Goal: Task Accomplishment & Management: Complete application form

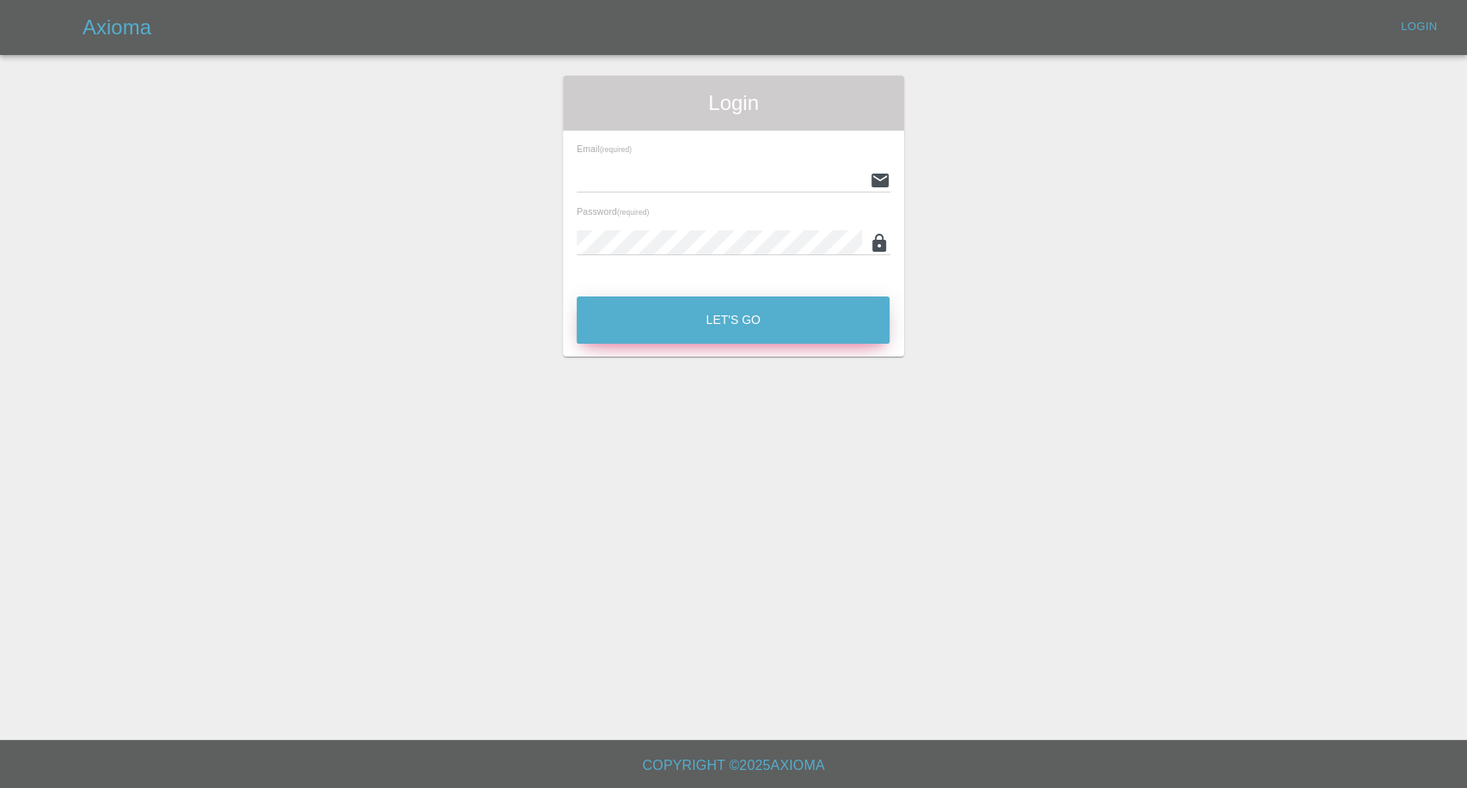
type input "[EMAIL_ADDRESS][DOMAIN_NAME]"
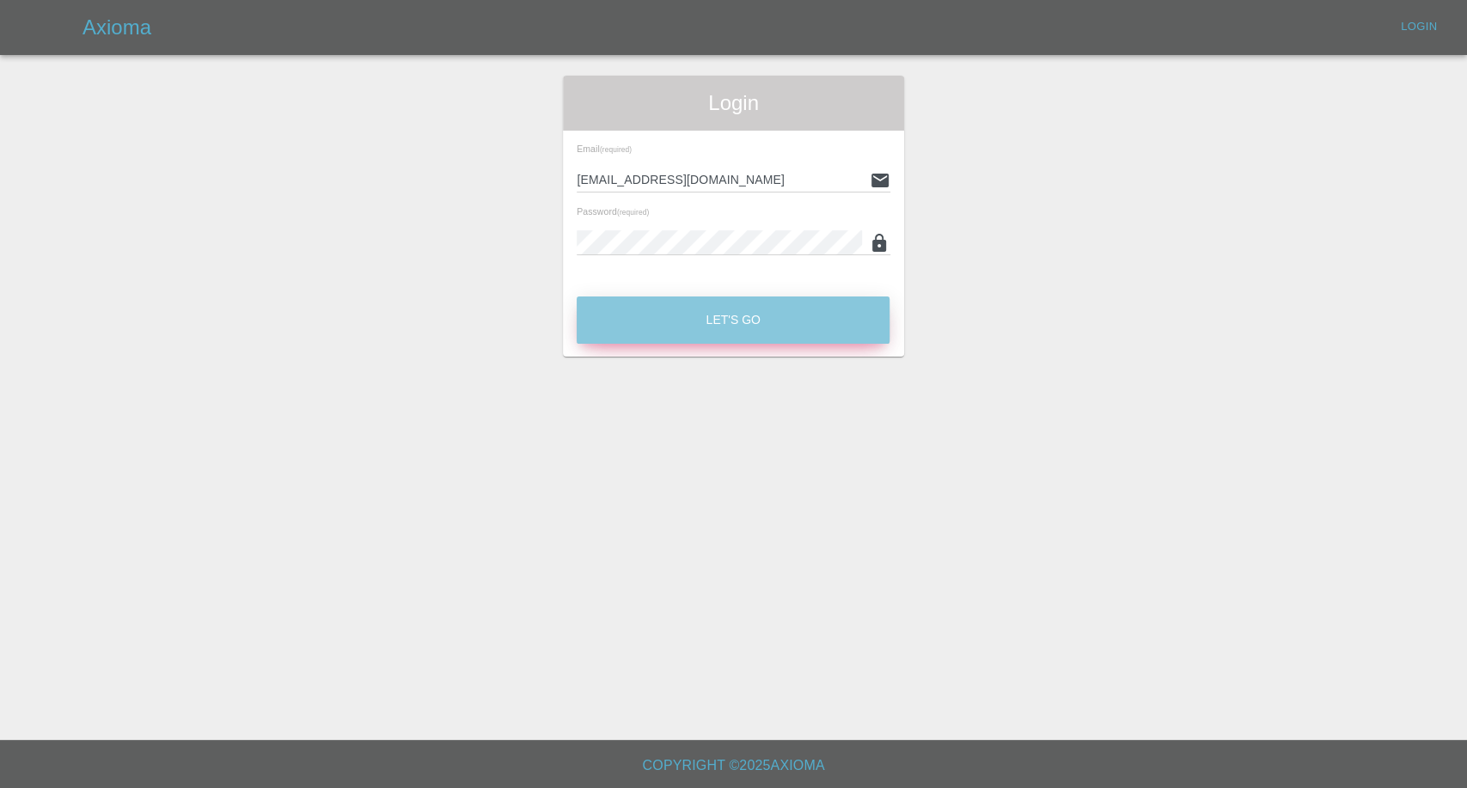
click at [695, 312] on button "Let's Go" at bounding box center [733, 319] width 313 height 47
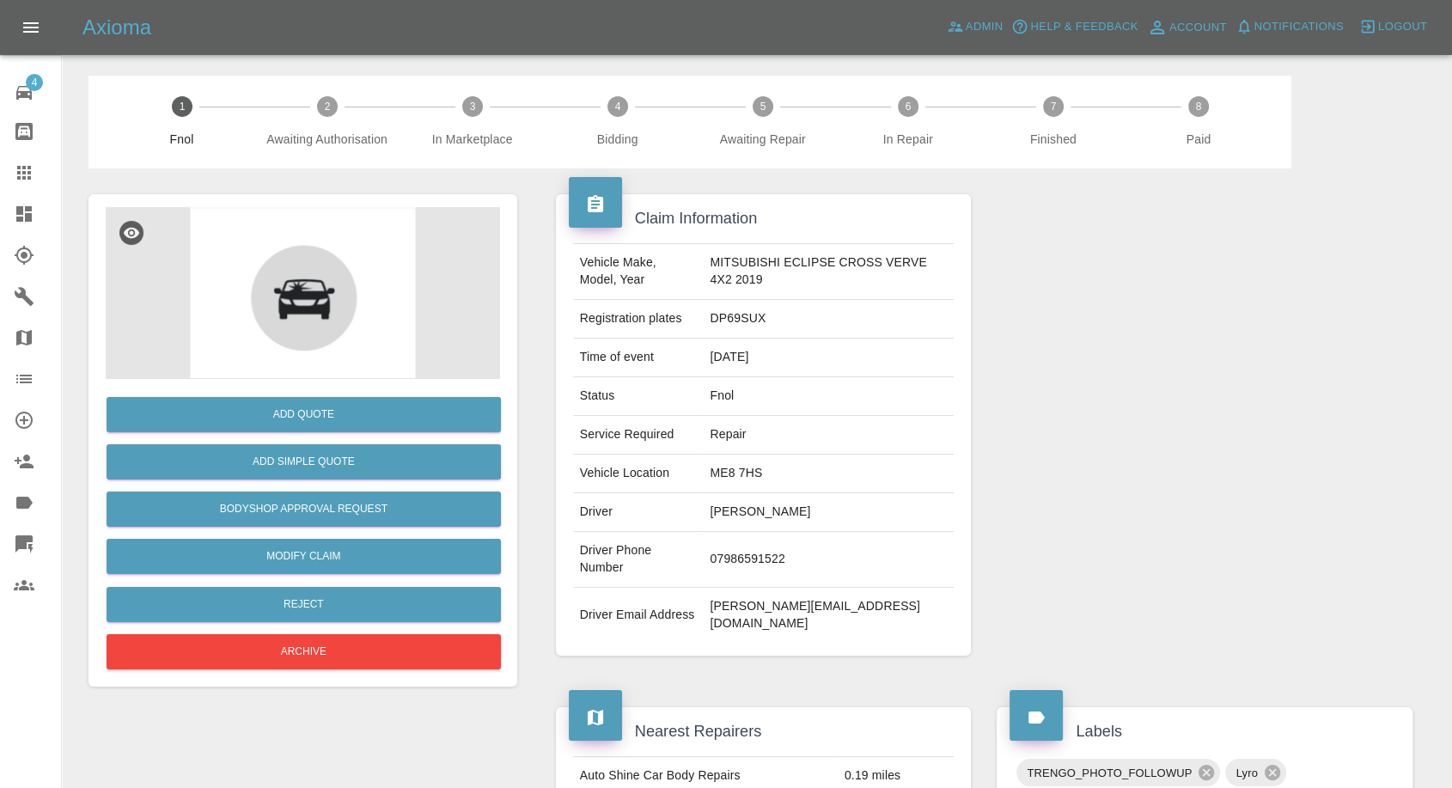
drag, startPoint x: 34, startPoint y: 171, endPoint x: 54, endPoint y: 180, distance: 21.5
click at [34, 171] on div at bounding box center [38, 172] width 48 height 21
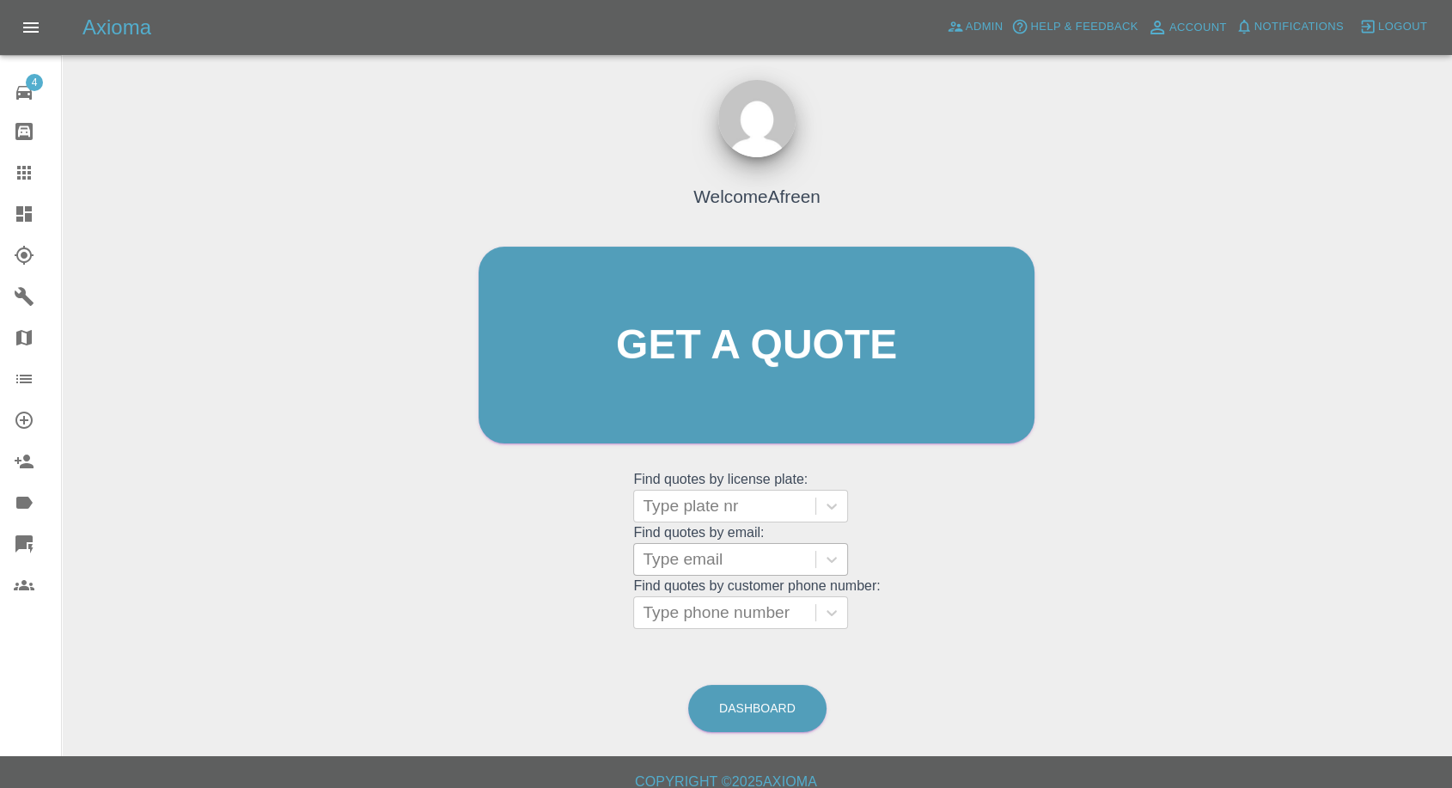
click at [692, 558] on div at bounding box center [725, 559] width 164 height 24
paste input "[EMAIL_ADDRESS][DOMAIN_NAME]"
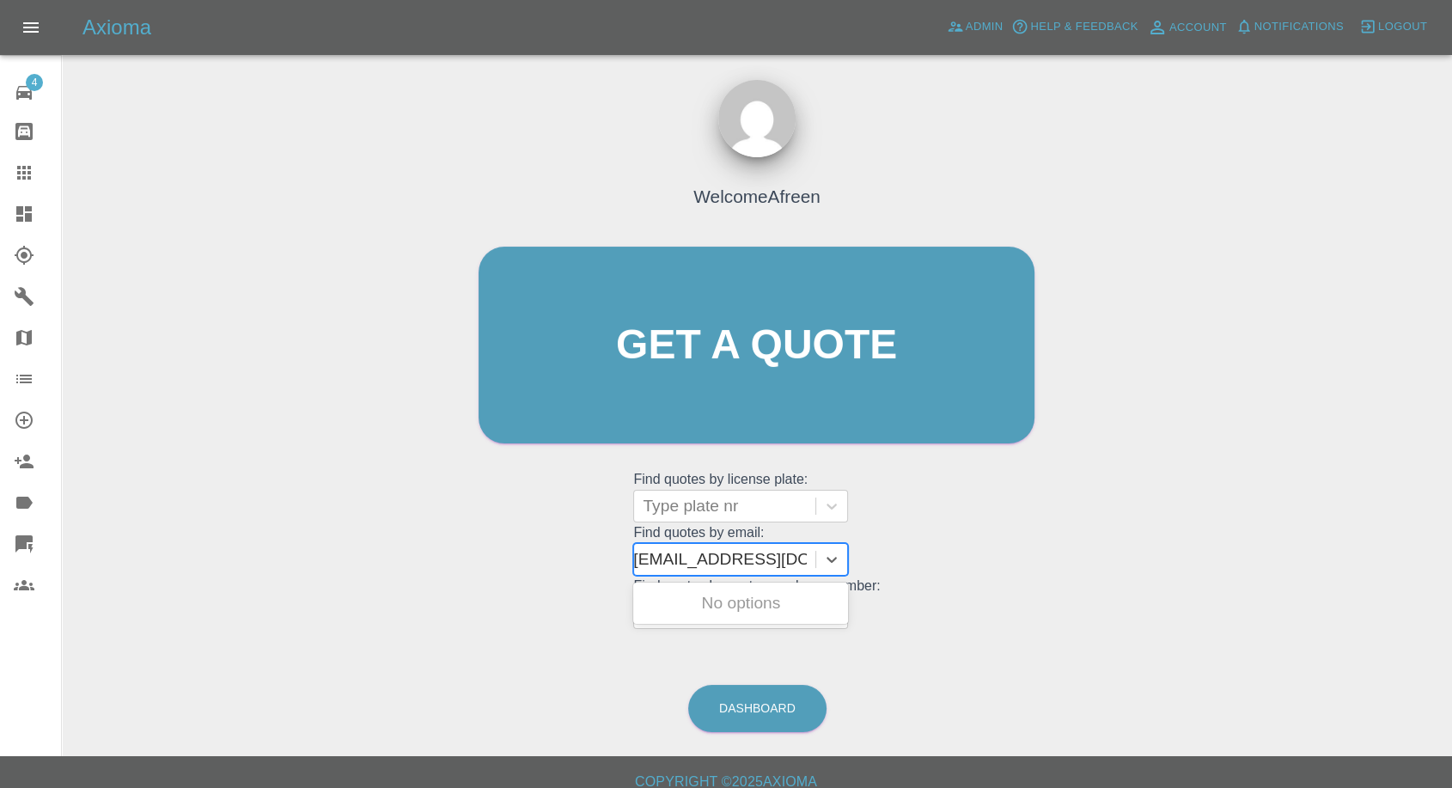
scroll to position [0, 1]
click at [649, 559] on input "[EMAIL_ADDRESS][DOMAIN_NAME]" at bounding box center [729, 559] width 174 height 21
click at [809, 562] on input "[EMAIL_ADDRESS][DOMAIN_NAME]" at bounding box center [729, 559] width 174 height 21
type input "[EMAIL_ADDRESS][DOMAIN_NAME]"
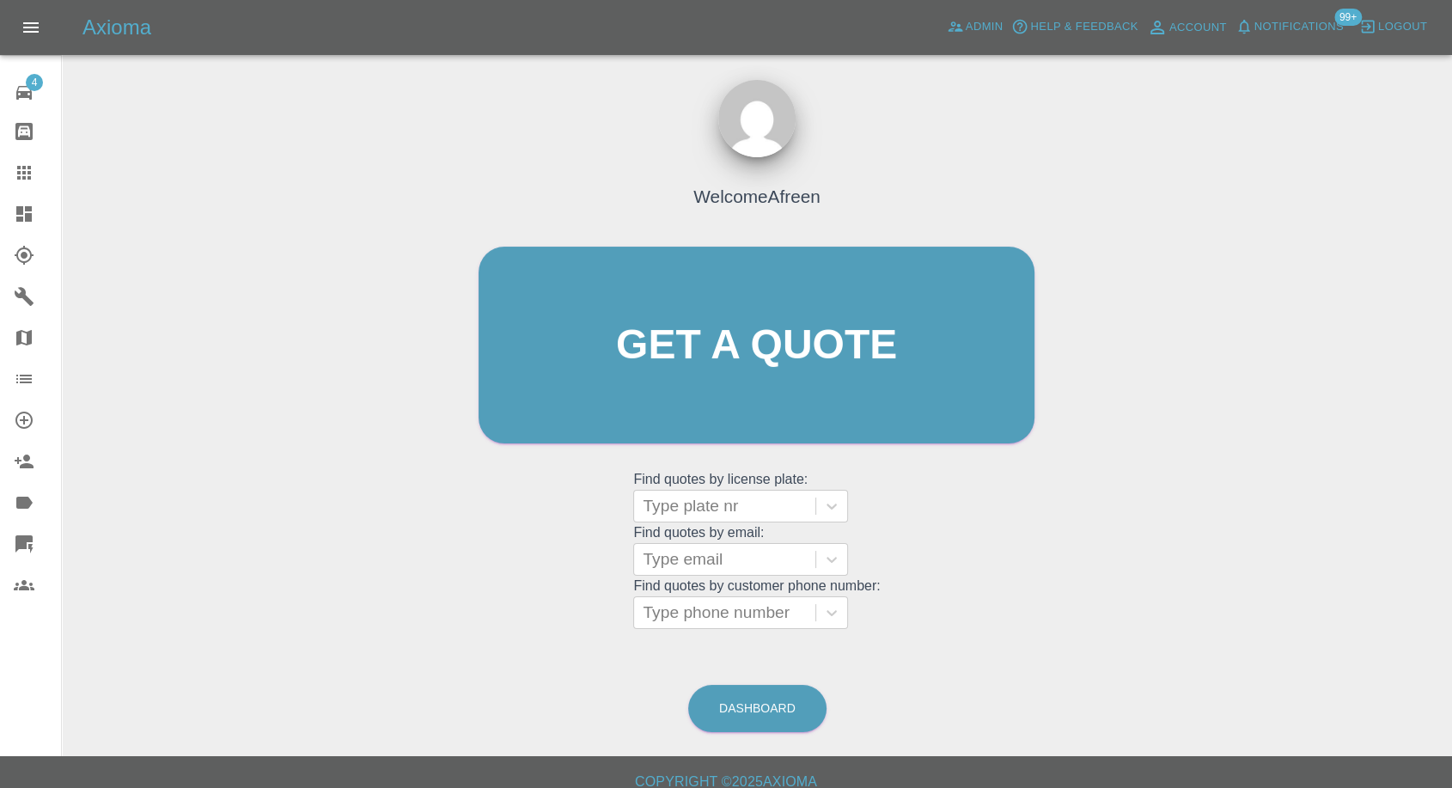
scroll to position [0, 0]
click at [736, 507] on div at bounding box center [725, 506] width 164 height 24
paste input "KT67HVO"
type input "KT67HVO"
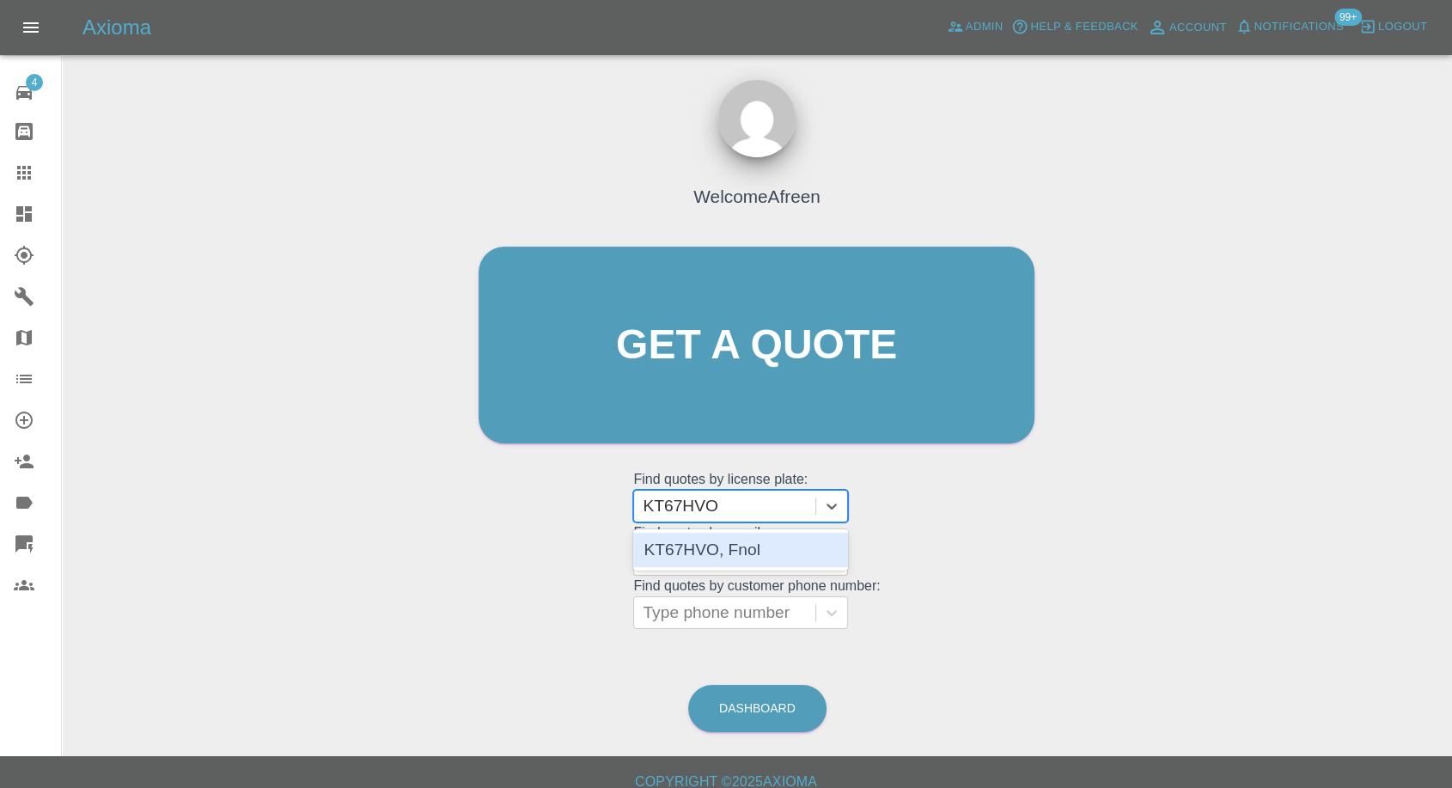
click at [741, 544] on div "KT67HVO, Fnol" at bounding box center [740, 550] width 215 height 34
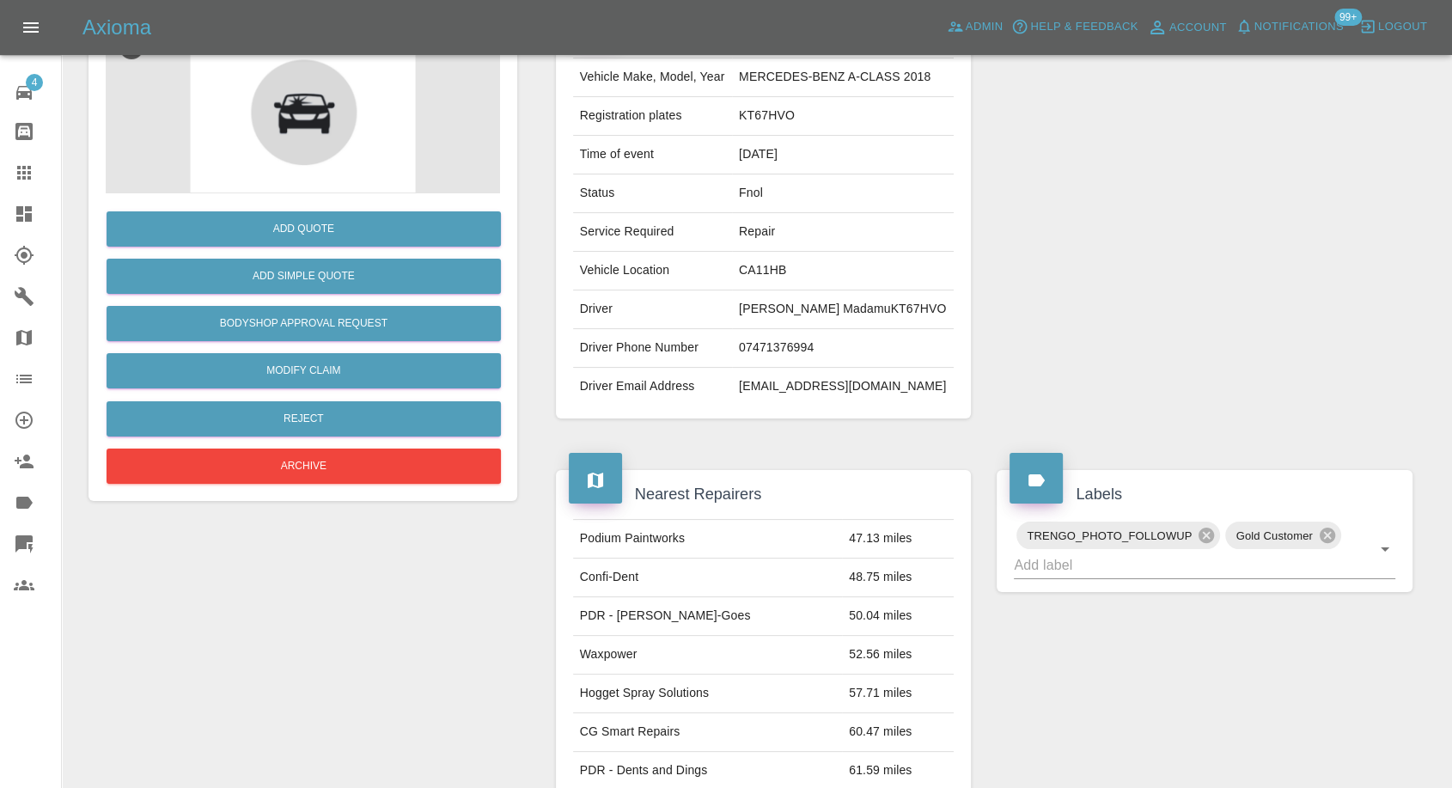
scroll to position [286, 0]
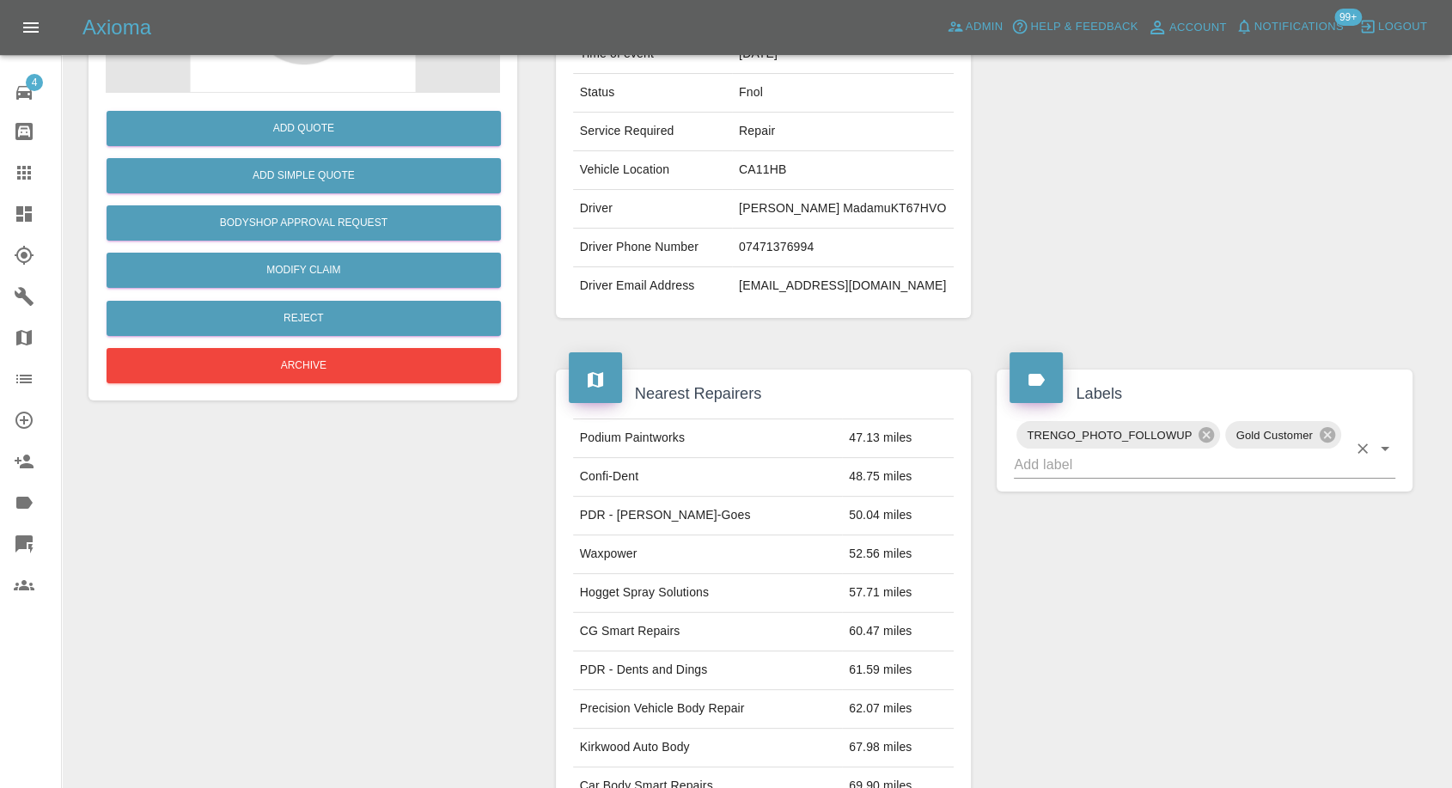
click at [1146, 468] on input "text" at bounding box center [1180, 464] width 333 height 27
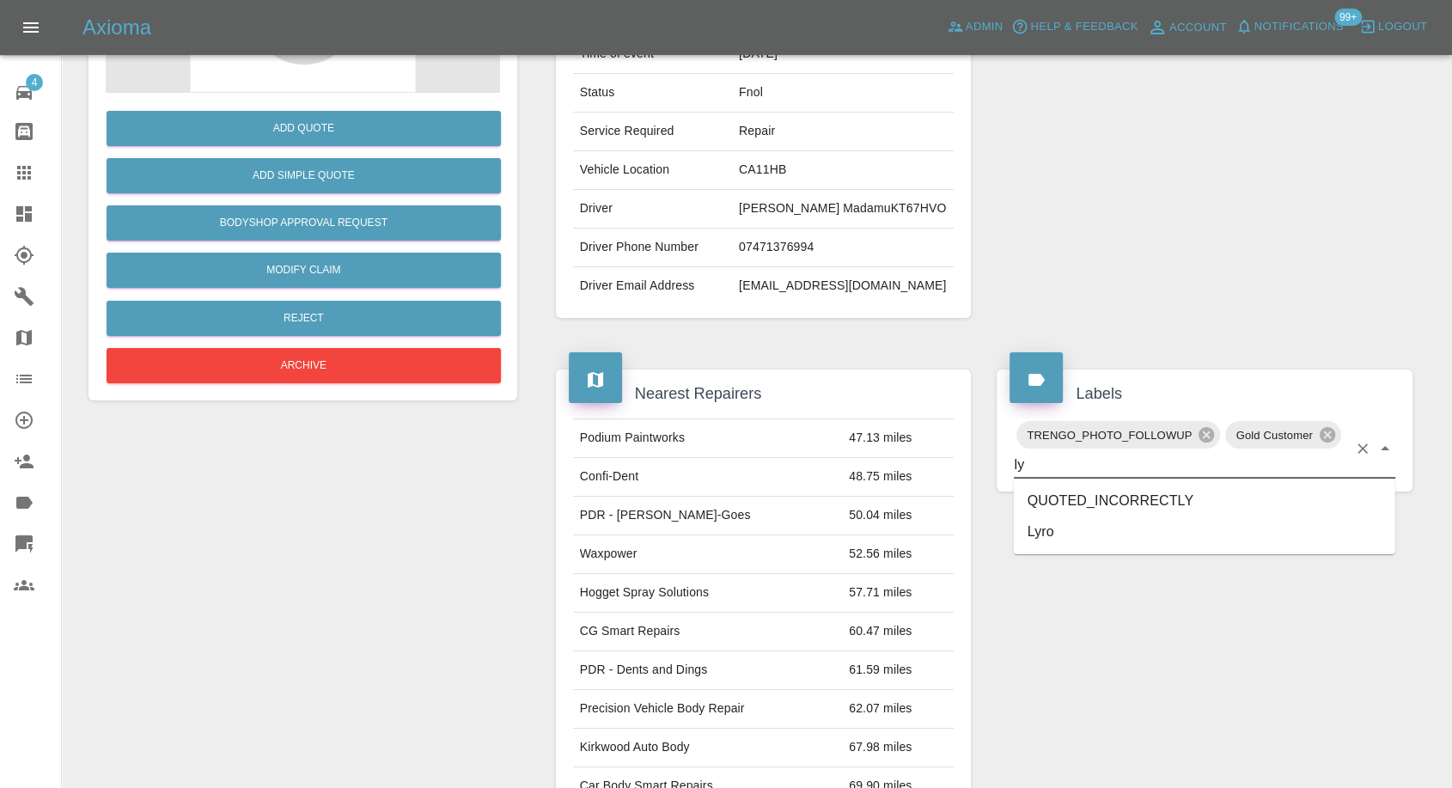
type input "lyr"
click at [1086, 495] on li "Lyro" at bounding box center [1204, 500] width 381 height 31
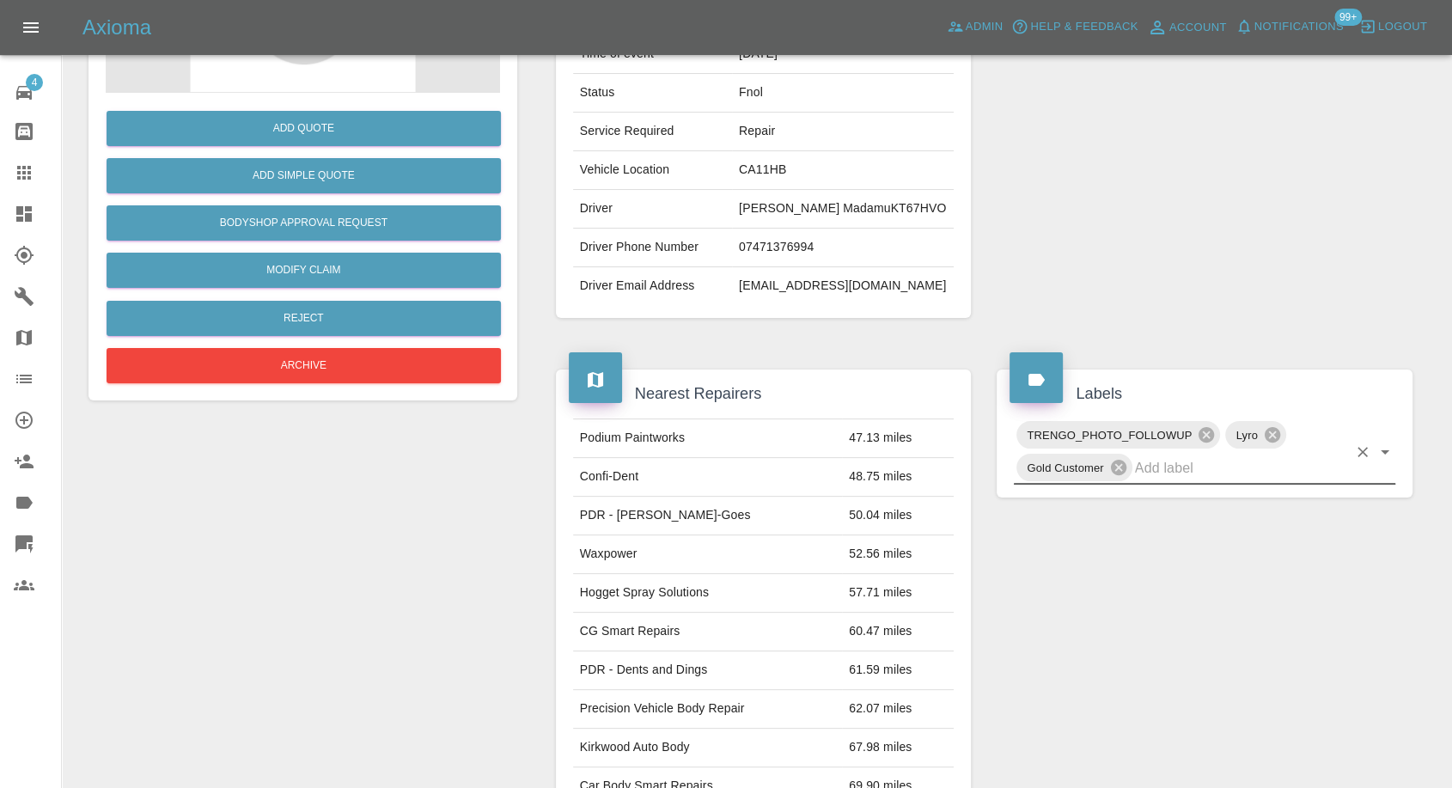
click at [21, 167] on icon at bounding box center [24, 173] width 14 height 14
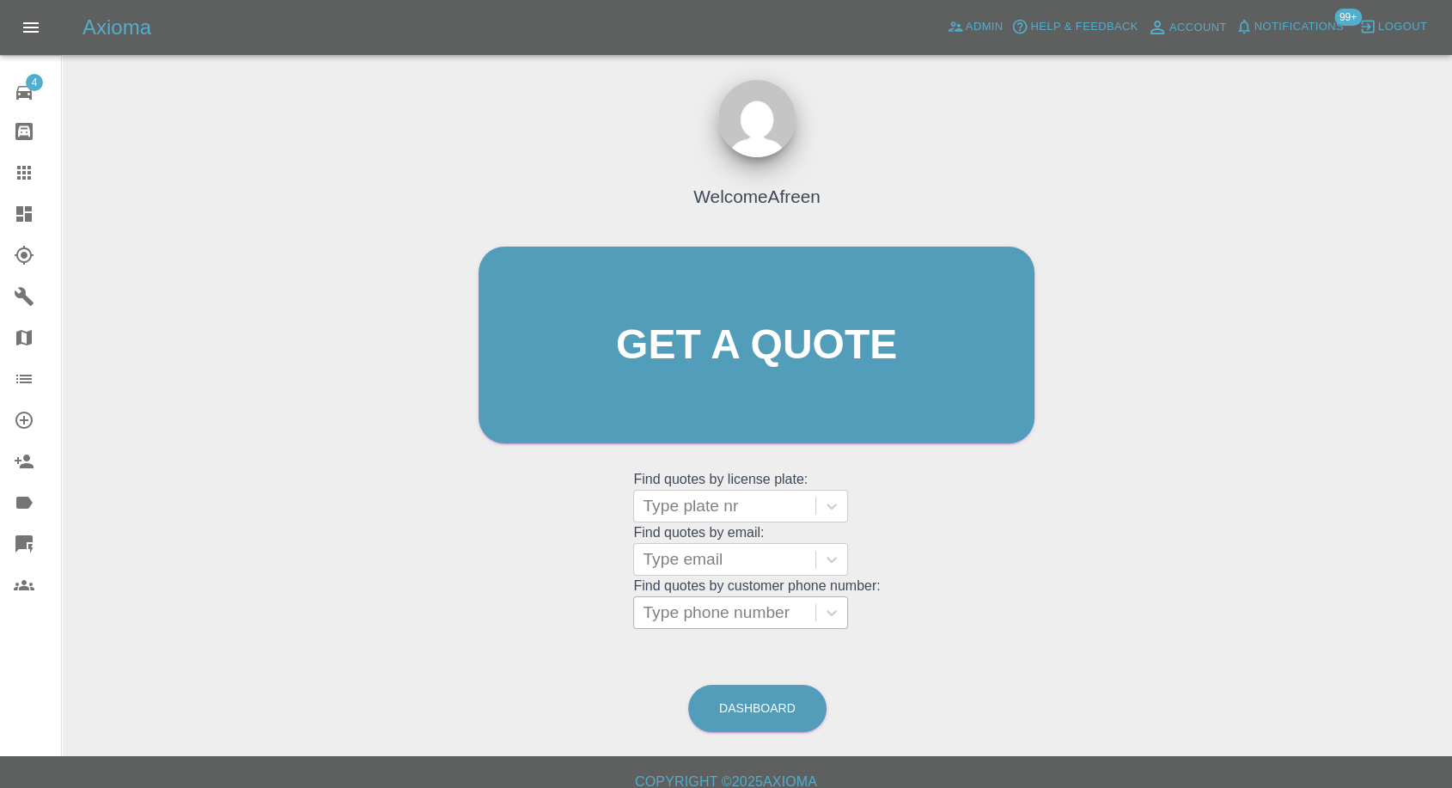
click at [735, 613] on div at bounding box center [725, 613] width 164 height 24
paste input "07877695107"
type input "07877695107"
